Goal: Task Accomplishment & Management: Manage account settings

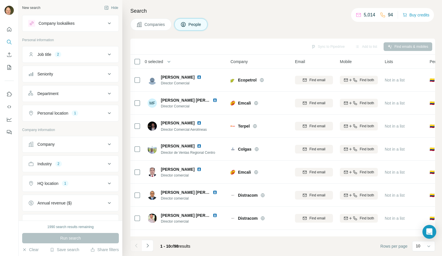
click at [107, 184] on icon at bounding box center [109, 183] width 7 height 7
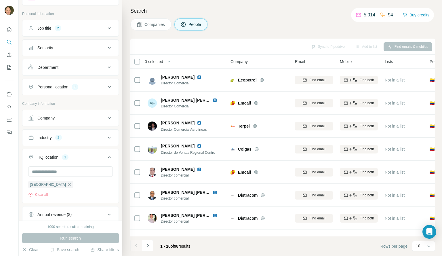
scroll to position [26, 0]
click at [51, 173] on input "text" at bounding box center [70, 171] width 85 height 10
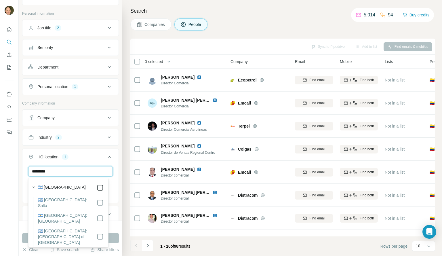
type input "*********"
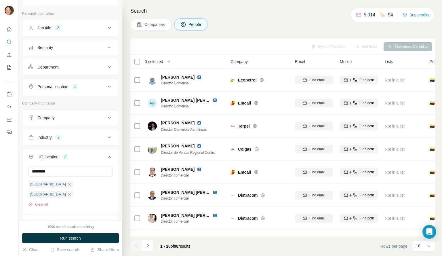
click at [79, 161] on button "HQ location 2" at bounding box center [70, 158] width 96 height 16
click at [94, 160] on button "HQ location 2" at bounding box center [70, 157] width 96 height 14
click at [67, 185] on icon "button" at bounding box center [69, 184] width 5 height 5
click at [104, 83] on button "Personal location 1" at bounding box center [70, 87] width 96 height 14
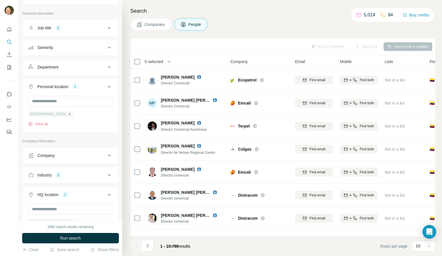
click at [68, 114] on icon "button" at bounding box center [69, 113] width 3 height 3
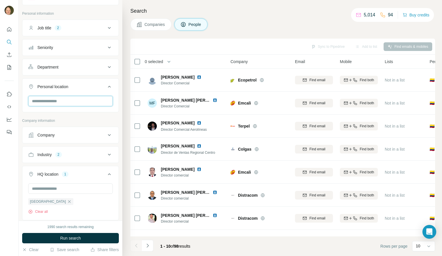
click at [43, 102] on input "text" at bounding box center [70, 101] width 85 height 10
type input "*********"
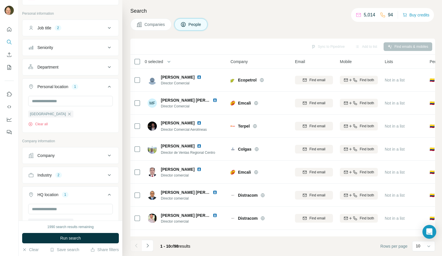
click at [113, 104] on div "Argentina Clear all" at bounding box center [70, 113] width 96 height 35
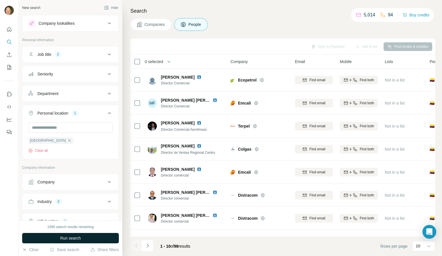
click at [69, 237] on span "Run search" at bounding box center [70, 238] width 21 height 6
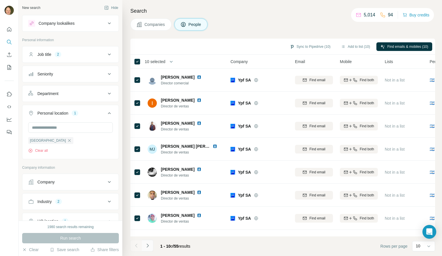
click at [146, 247] on icon "Navigate to next page" at bounding box center [148, 245] width 6 height 6
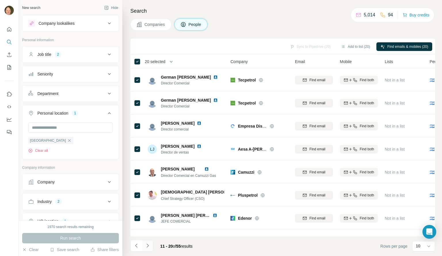
click at [148, 243] on icon "Navigate to next page" at bounding box center [148, 245] width 6 height 6
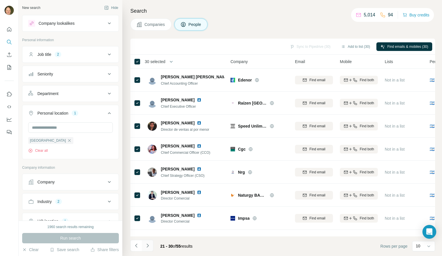
click at [146, 246] on icon "Navigate to next page" at bounding box center [148, 245] width 6 height 6
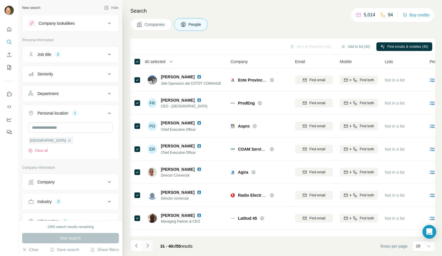
click at [148, 249] on button "Navigate to next page" at bounding box center [148, 246] width 12 height 12
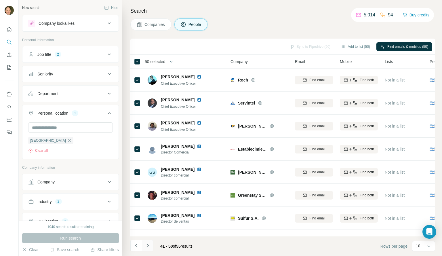
click at [147, 249] on button "Navigate to next page" at bounding box center [148, 246] width 12 height 12
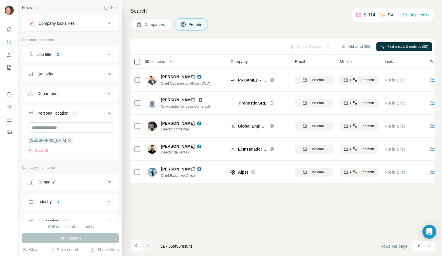
click at [140, 64] on icon at bounding box center [137, 61] width 7 height 7
click at [350, 49] on button "Add to list (55)" at bounding box center [355, 46] width 37 height 9
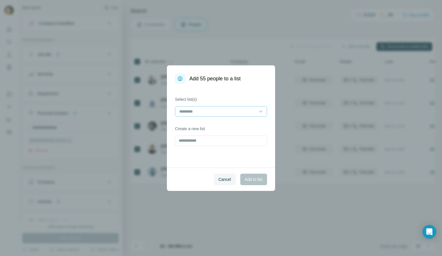
click at [206, 111] on input at bounding box center [218, 111] width 78 height 6
click at [202, 100] on label "Select list(s)" at bounding box center [221, 99] width 92 height 6
click at [197, 144] on input "text" at bounding box center [221, 140] width 92 height 10
type input "**********"
click at [252, 179] on span "Add to list" at bounding box center [254, 179] width 18 height 6
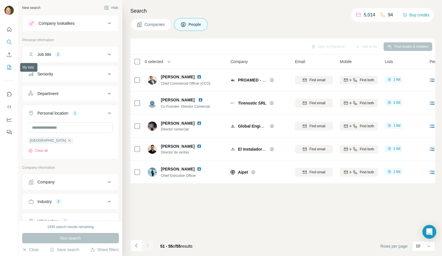
click at [7, 67] on icon "My lists" at bounding box center [9, 67] width 4 height 5
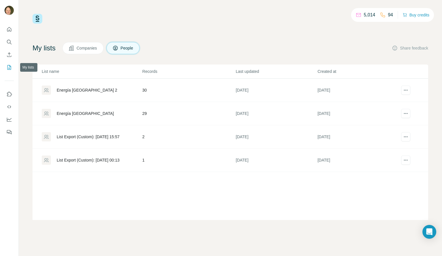
click at [7, 67] on icon "My lists" at bounding box center [9, 67] width 4 height 5
click at [80, 90] on div "Energía [GEOGRAPHIC_DATA]" at bounding box center [85, 90] width 57 height 6
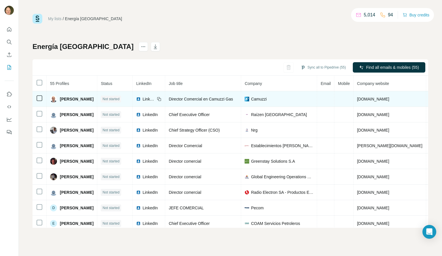
click at [159, 100] on icon at bounding box center [159, 99] width 5 height 5
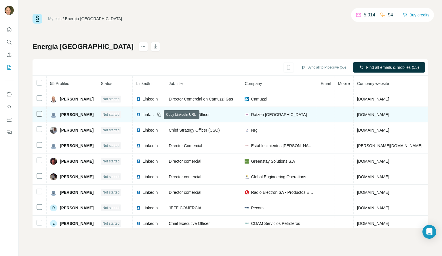
click at [159, 114] on icon at bounding box center [159, 114] width 5 height 5
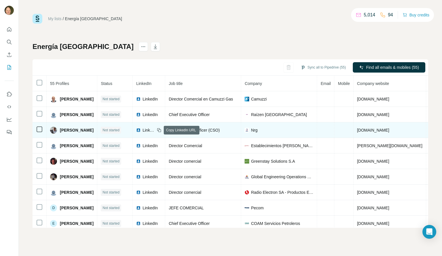
click at [158, 129] on icon at bounding box center [159, 130] width 5 height 5
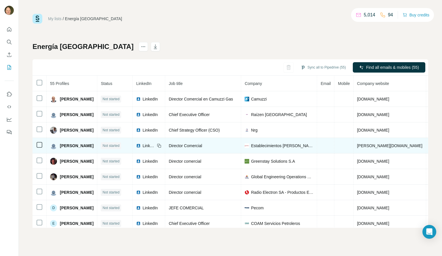
click at [160, 146] on icon at bounding box center [159, 145] width 5 height 5
click at [158, 144] on icon at bounding box center [158, 145] width 3 height 3
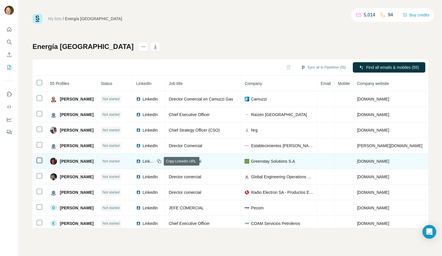
click at [159, 160] on icon at bounding box center [159, 161] width 3 height 3
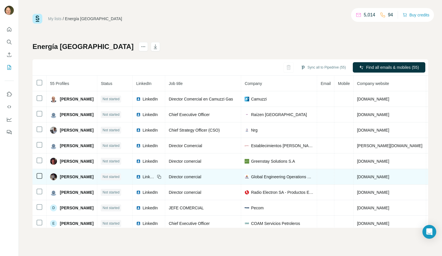
click at [159, 177] on icon at bounding box center [159, 176] width 5 height 5
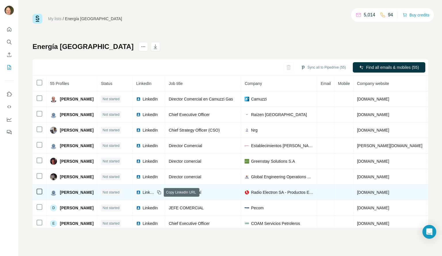
click at [160, 193] on icon at bounding box center [159, 192] width 5 height 5
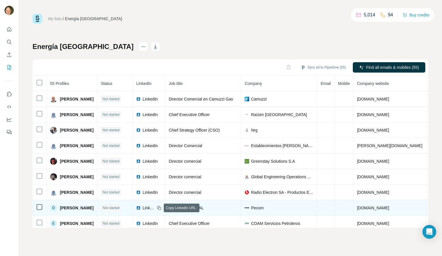
scroll to position [22, 0]
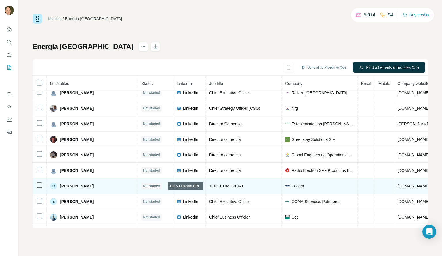
click at [197, 186] on icon at bounding box center [199, 186] width 5 height 5
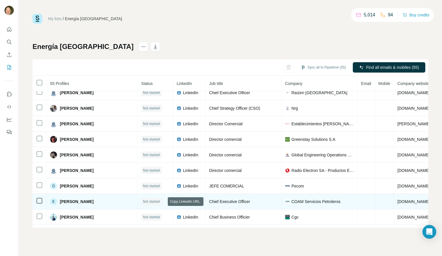
click at [199, 201] on icon at bounding box center [200, 201] width 3 height 3
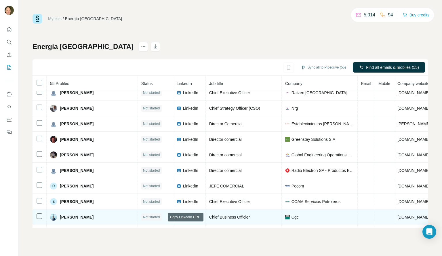
click at [199, 217] on icon at bounding box center [200, 217] width 3 height 3
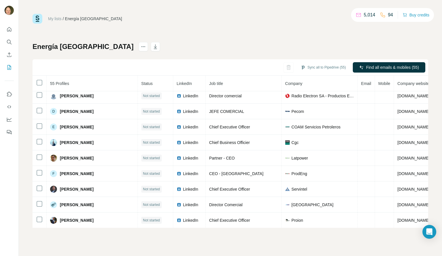
scroll to position [100, 0]
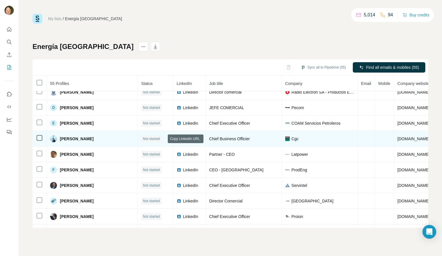
click at [198, 138] on icon at bounding box center [199, 138] width 3 height 3
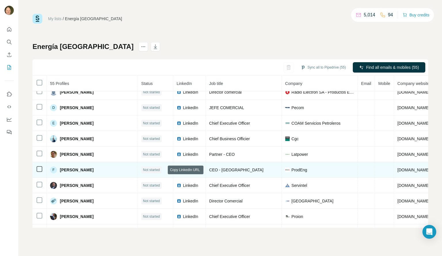
click at [197, 170] on icon at bounding box center [199, 169] width 5 height 5
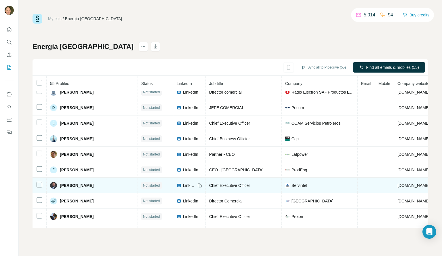
click at [197, 186] on icon at bounding box center [199, 185] width 5 height 5
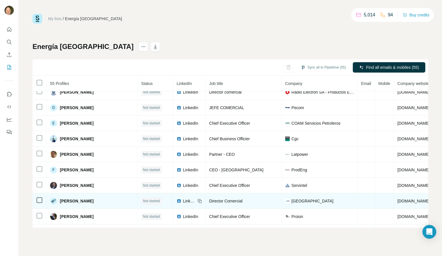
click at [197, 201] on icon at bounding box center [199, 200] width 5 height 5
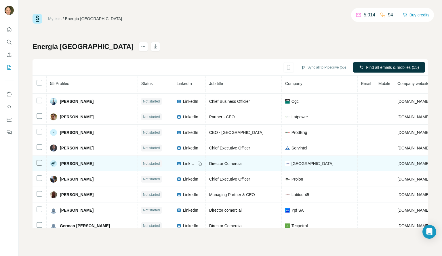
scroll to position [138, 0]
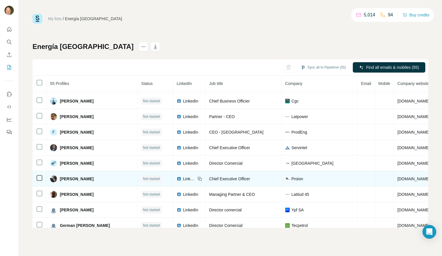
click at [197, 179] on icon at bounding box center [199, 178] width 5 height 5
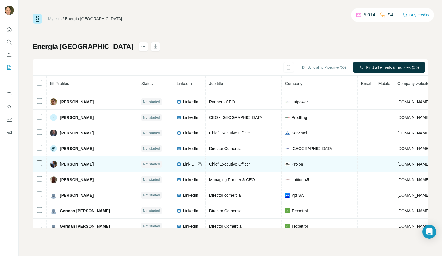
scroll to position [154, 0]
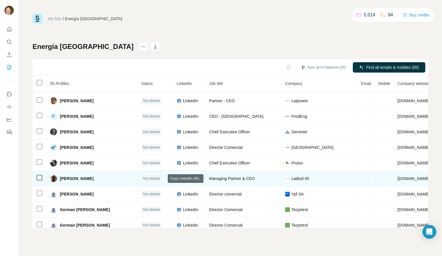
click at [197, 177] on icon at bounding box center [199, 178] width 5 height 5
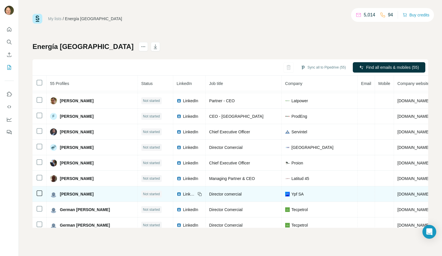
click at [197, 194] on icon at bounding box center [199, 194] width 5 height 5
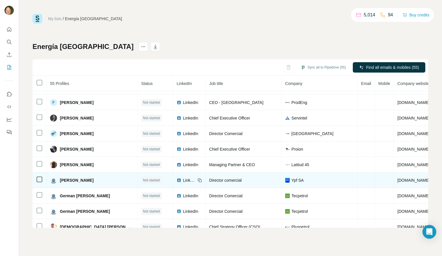
scroll to position [168, 0]
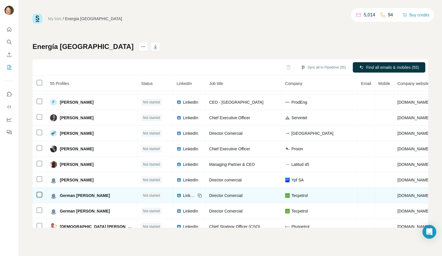
click at [197, 196] on icon at bounding box center [199, 195] width 5 height 5
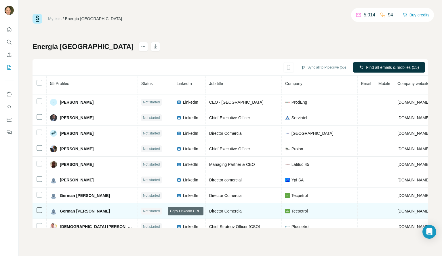
click at [197, 211] on icon at bounding box center [199, 211] width 5 height 5
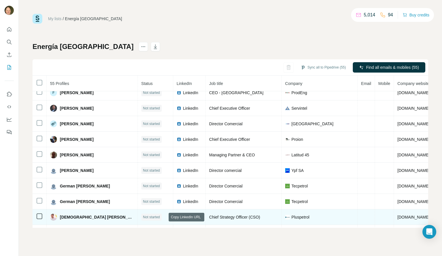
click at [198, 217] on icon at bounding box center [199, 216] width 3 height 3
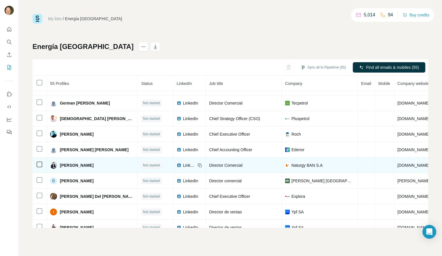
scroll to position [275, 0]
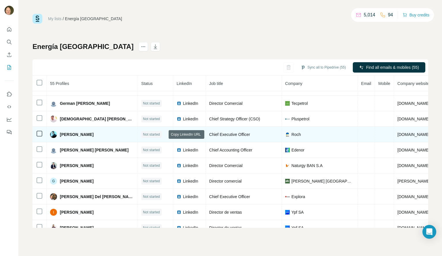
click at [199, 136] on icon at bounding box center [200, 134] width 3 height 3
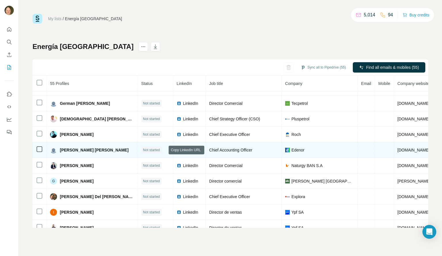
click at [198, 149] on icon at bounding box center [199, 149] width 3 height 3
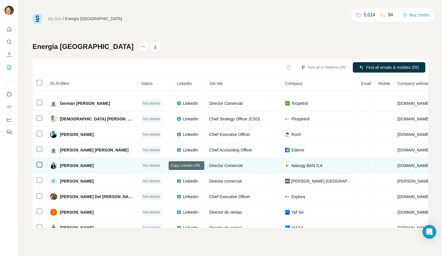
click at [199, 165] on icon at bounding box center [200, 166] width 3 height 3
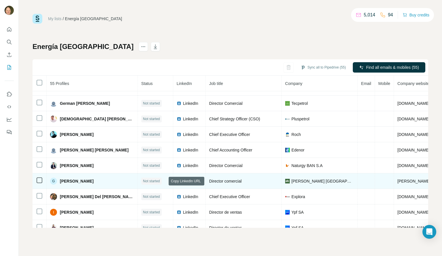
click at [197, 181] on icon at bounding box center [199, 181] width 5 height 5
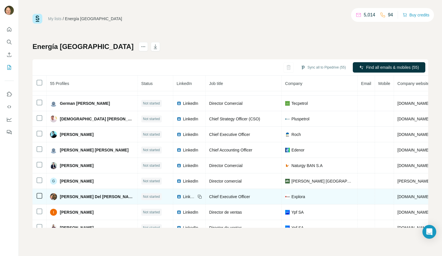
click at [197, 198] on icon at bounding box center [199, 196] width 5 height 5
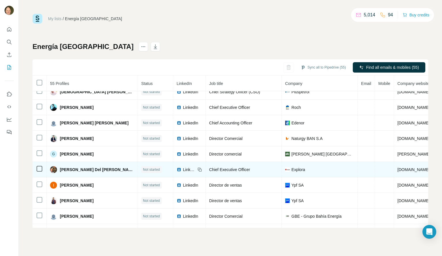
scroll to position [303, 0]
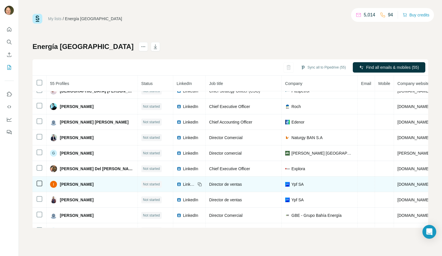
click at [197, 184] on icon at bounding box center [199, 184] width 5 height 5
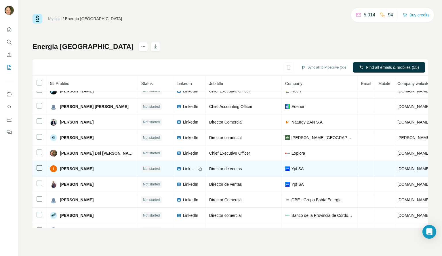
scroll to position [319, 0]
click at [177, 184] on div "LinkedIn" at bounding box center [189, 184] width 25 height 6
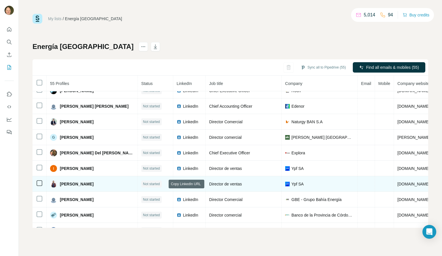
click at [197, 184] on icon at bounding box center [199, 184] width 5 height 5
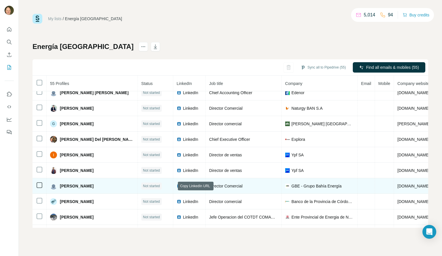
click at [197, 186] on icon at bounding box center [199, 186] width 5 height 5
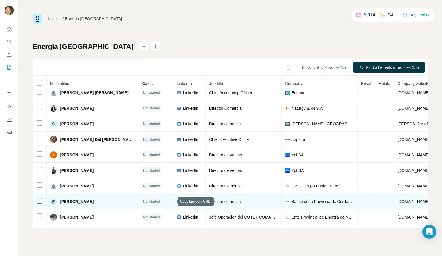
click at [197, 202] on icon at bounding box center [199, 201] width 5 height 5
